Goal: Find specific page/section: Find specific page/section

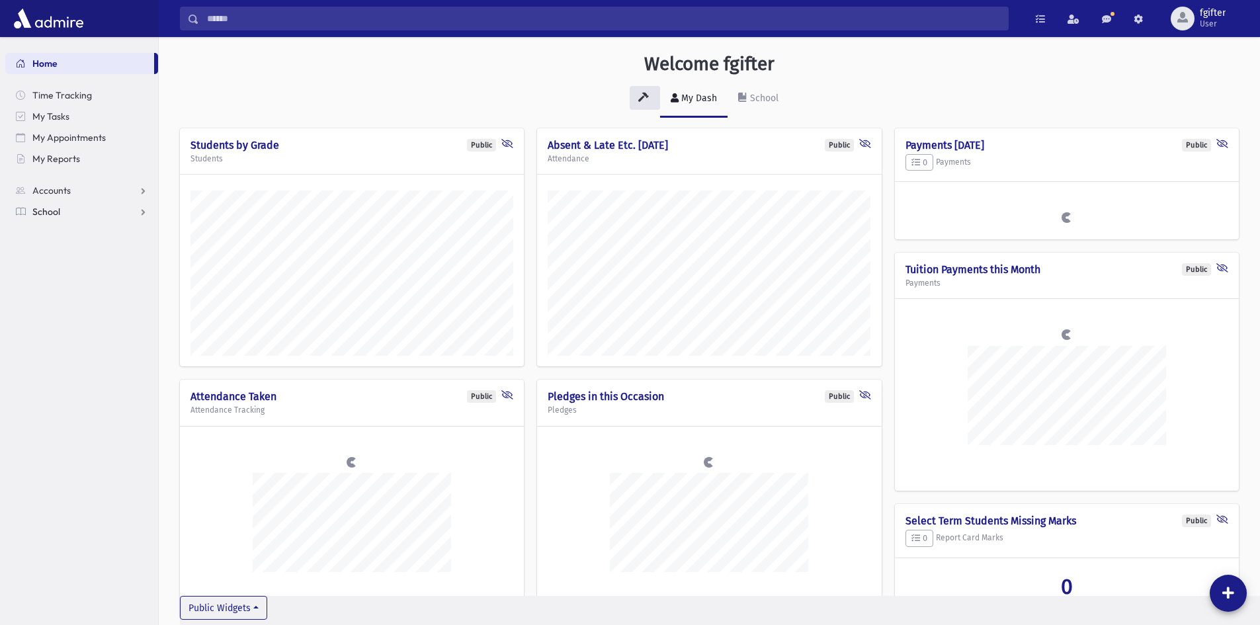
scroll to position [651, 1102]
click at [55, 208] on span "School" at bounding box center [46, 212] width 28 height 12
click at [63, 231] on span "Students" at bounding box center [58, 233] width 36 height 12
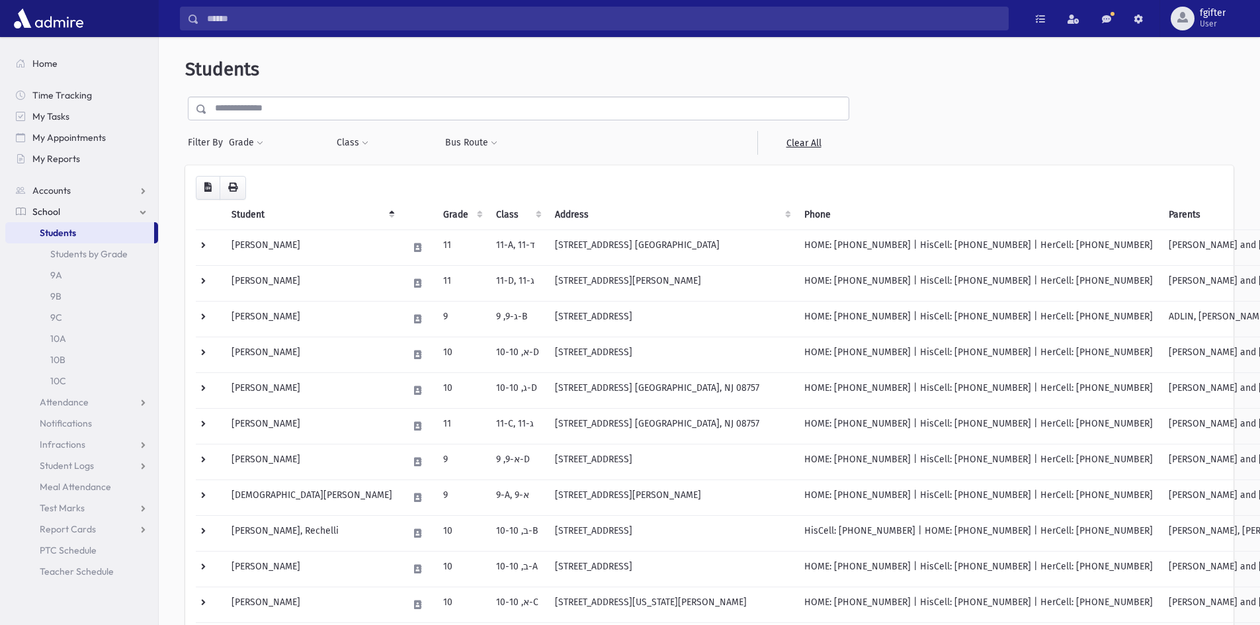
click at [272, 120] on input "text" at bounding box center [528, 109] width 642 height 24
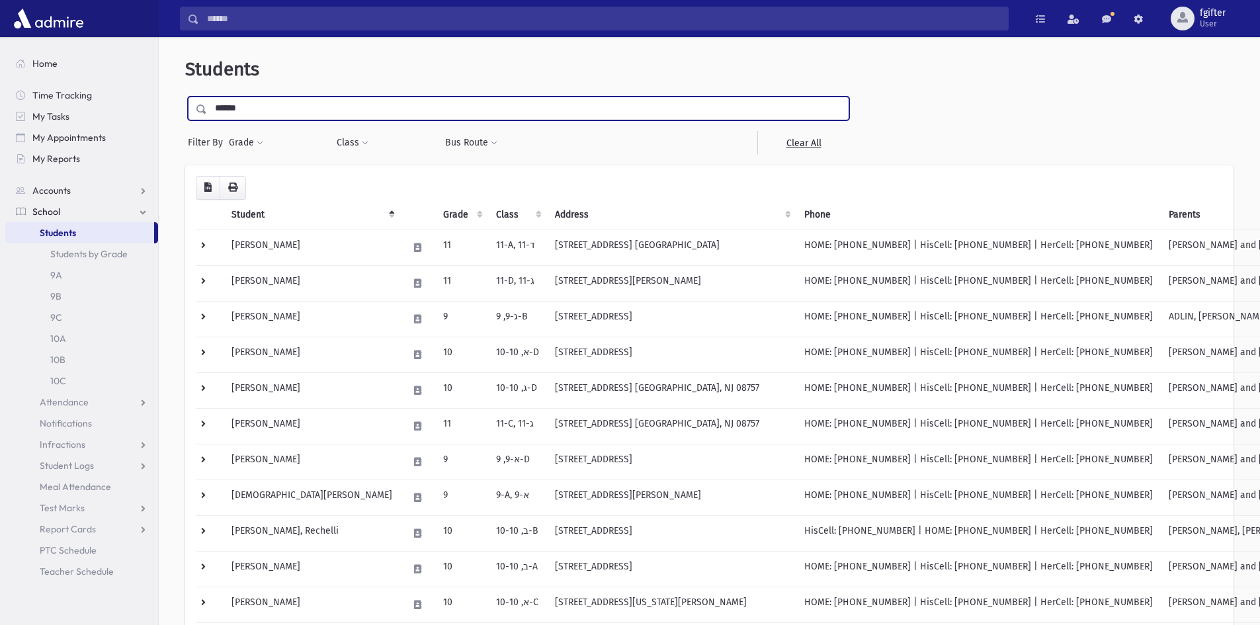
type input "******"
click at [185, 97] on input "submit" at bounding box center [203, 106] width 37 height 18
